Goal: Navigation & Orientation: Find specific page/section

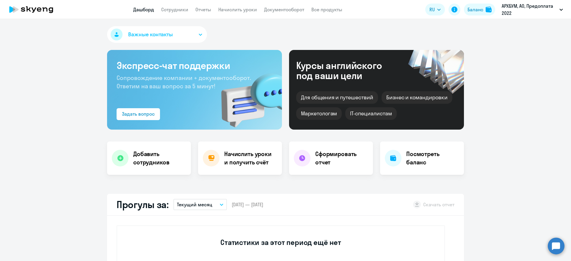
select select "30"
click at [181, 10] on link "Сотрудники" at bounding box center [174, 10] width 27 height 6
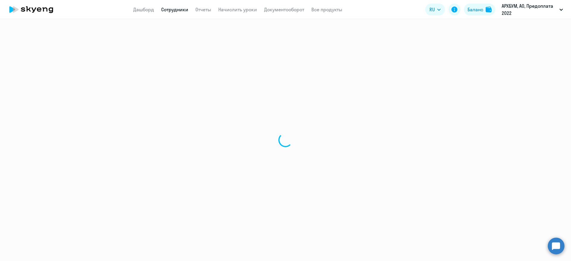
select select "30"
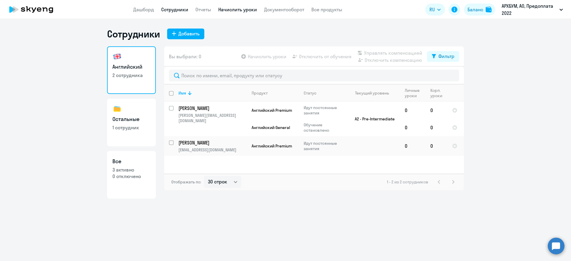
click at [244, 8] on link "Начислить уроки" at bounding box center [237, 10] width 39 height 6
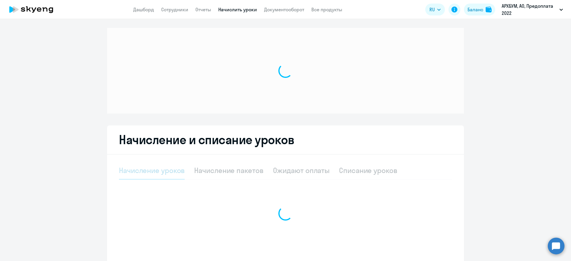
select select "10"
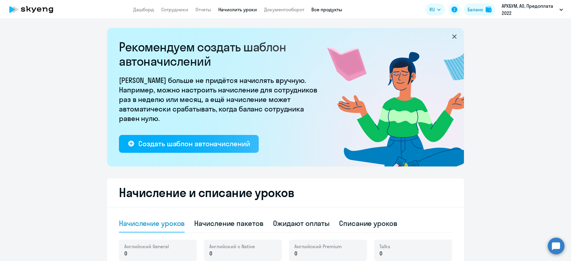
click at [322, 7] on link "Все продукты" at bounding box center [326, 10] width 31 height 6
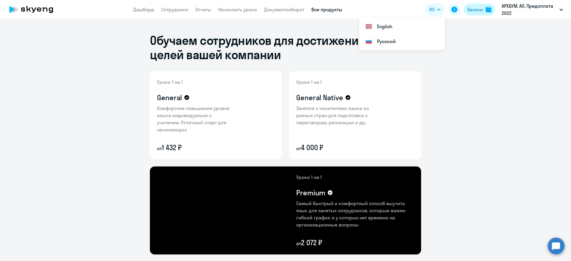
click at [487, 11] on img at bounding box center [489, 10] width 6 height 6
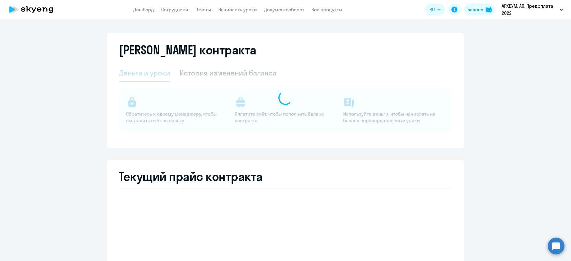
select select "english_adult_not_native_speaker"
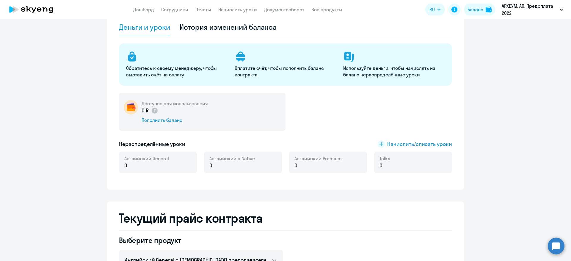
scroll to position [45, 0]
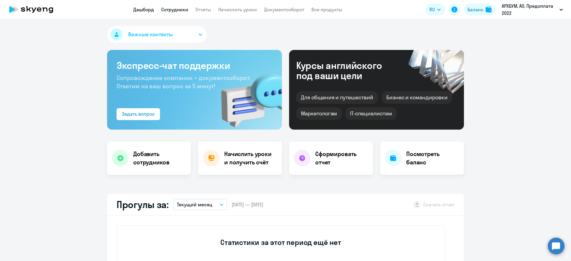
click at [178, 12] on link "Сотрудники" at bounding box center [174, 10] width 27 height 6
select select "30"
